Goal: Task Accomplishment & Management: Complete application form

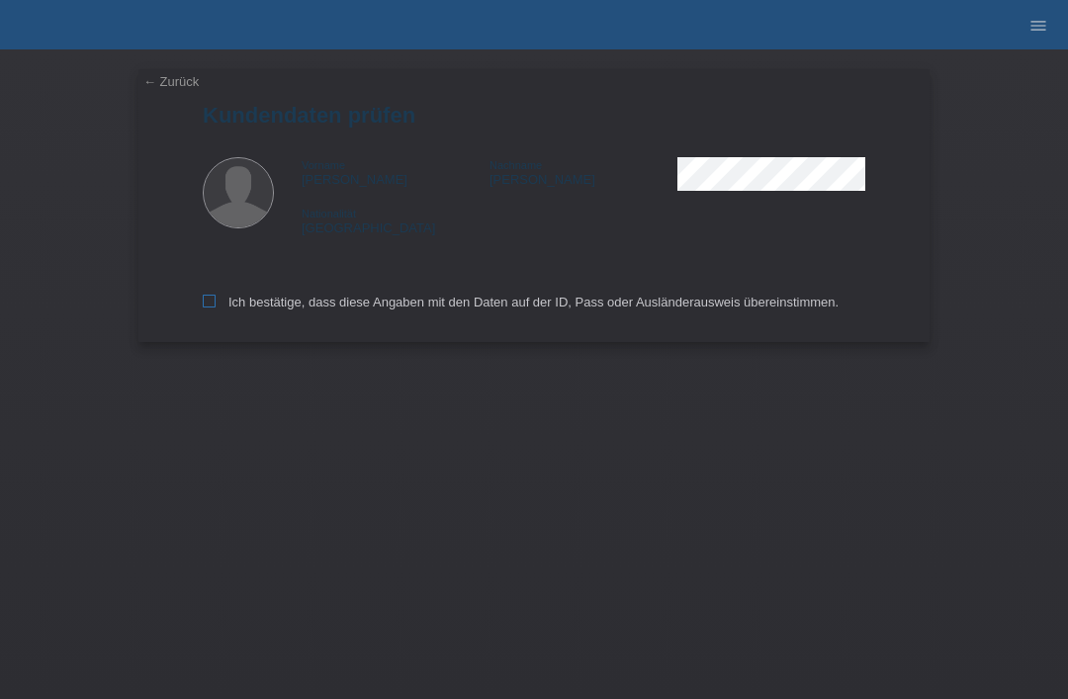
click at [212, 302] on icon at bounding box center [209, 301] width 13 height 13
click at [212, 302] on input "Ich bestätige, dass diese Angaben mit den Daten auf der ID, Pass oder Ausländer…" at bounding box center [209, 301] width 13 height 13
checkbox input "true"
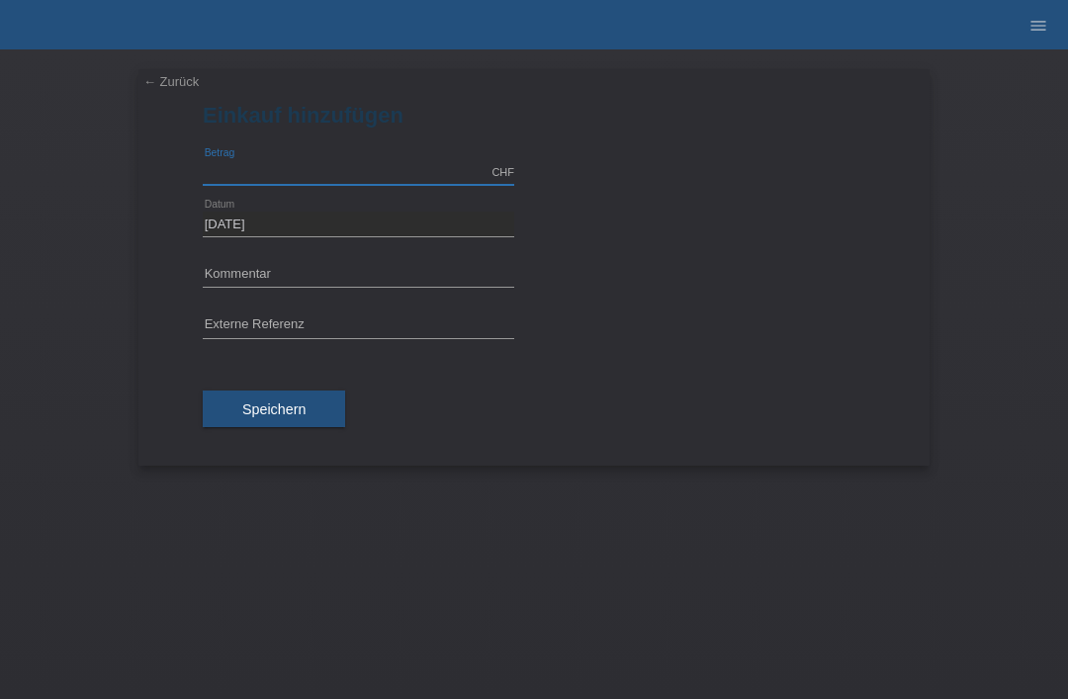
click at [271, 176] on input "text" at bounding box center [359, 172] width 312 height 25
click at [273, 325] on input "text" at bounding box center [359, 326] width 312 height 25
type input "3000.00"
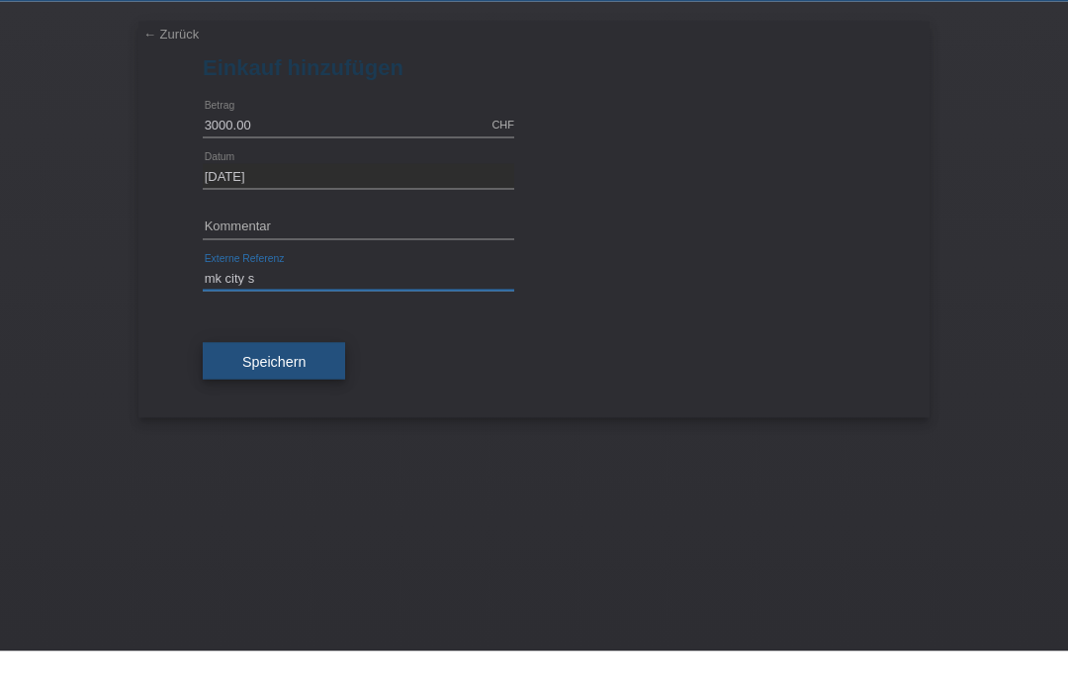
type input "mk city s"
click at [232, 391] on button "Speichern" at bounding box center [274, 410] width 142 height 38
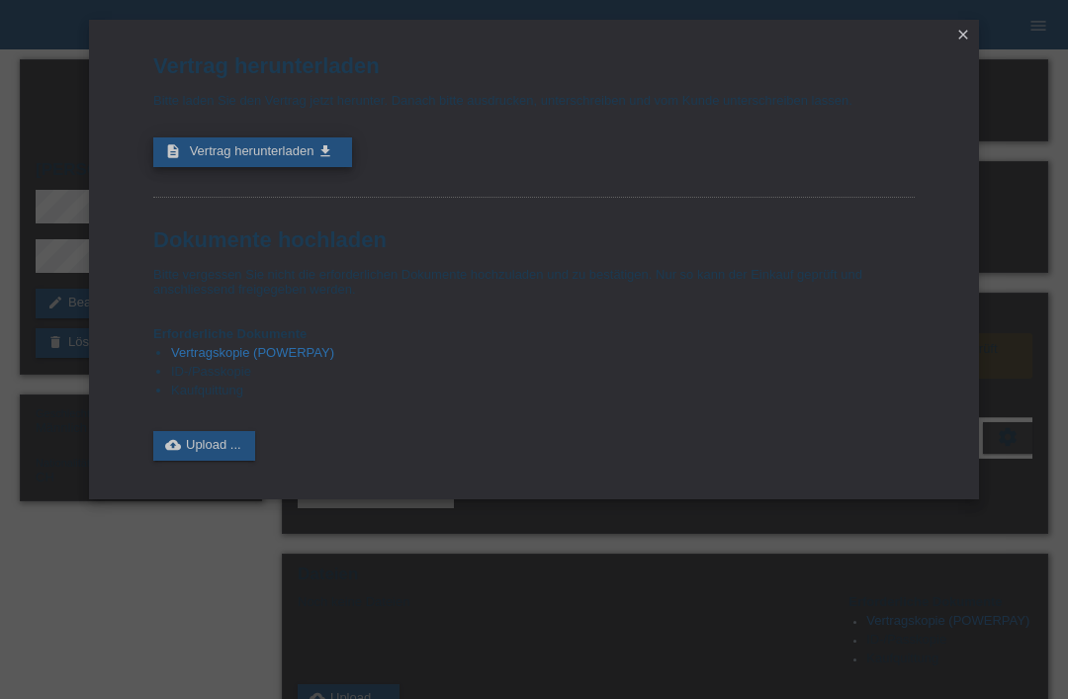
click at [226, 155] on span "Vertrag herunterladen" at bounding box center [252, 150] width 125 height 15
click at [954, 43] on link "close" at bounding box center [964, 36] width 26 height 23
